Goal: Navigation & Orientation: Find specific page/section

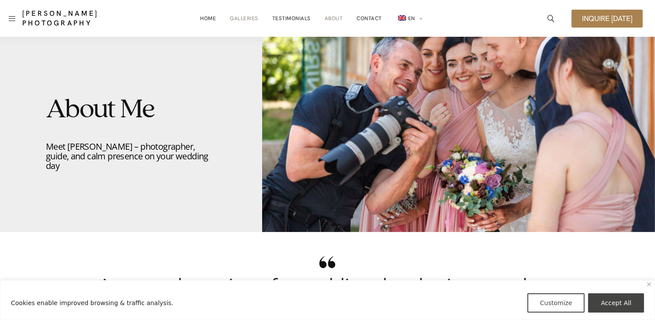
click at [247, 18] on link "Galleries" at bounding box center [244, 18] width 28 height 17
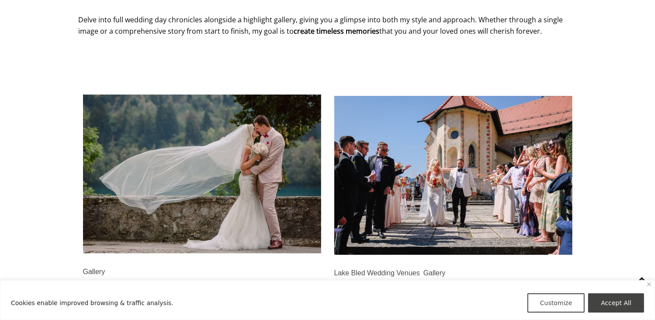
scroll to position [350, 0]
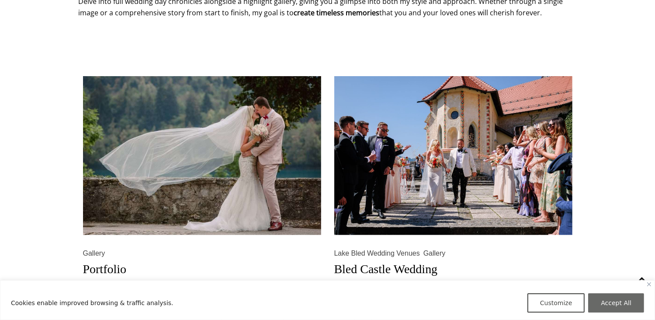
click at [602, 297] on button "Accept All" at bounding box center [616, 302] width 56 height 19
checkbox input "true"
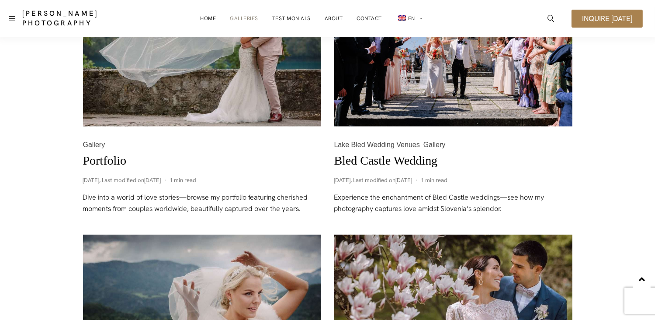
scroll to position [393, 0]
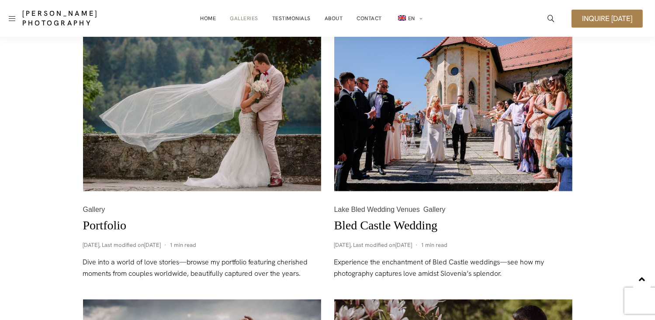
click at [310, 62] on img at bounding box center [202, 111] width 238 height 159
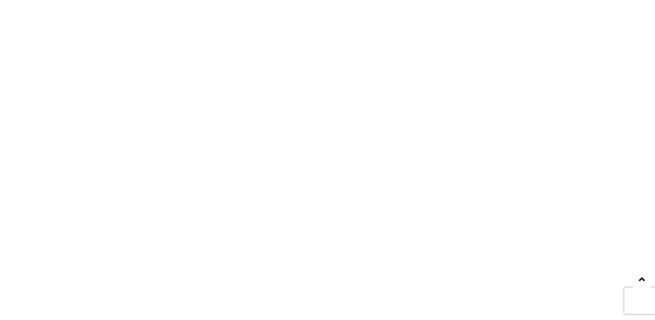
scroll to position [3148, 0]
